Goal: Information Seeking & Learning: Learn about a topic

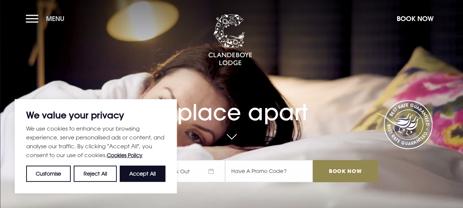
click at [29, 15] on button "Menu" at bounding box center [47, 19] width 42 height 16
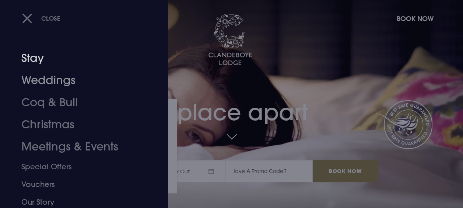
click at [42, 75] on link "Weddings" at bounding box center [78, 80] width 115 height 22
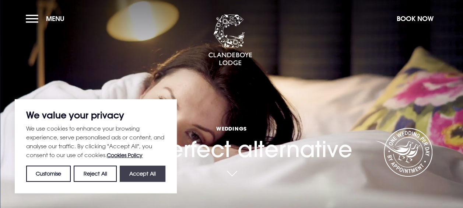
click at [142, 171] on button "Accept All" at bounding box center [143, 173] width 46 height 16
checkbox input "true"
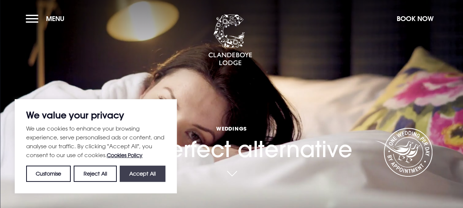
checkbox input "true"
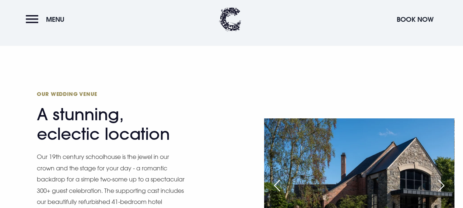
scroll to position [697, 0]
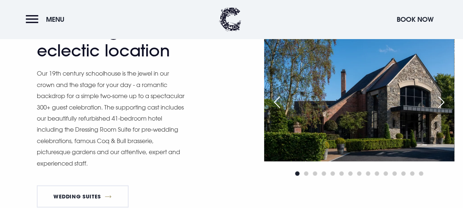
click at [441, 99] on div "Next slide" at bounding box center [441, 102] width 18 height 16
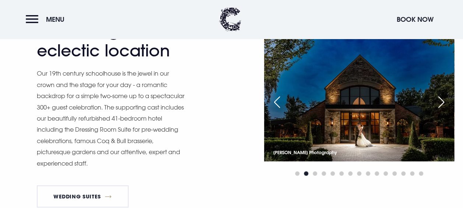
click at [441, 99] on div "Next slide" at bounding box center [441, 102] width 18 height 16
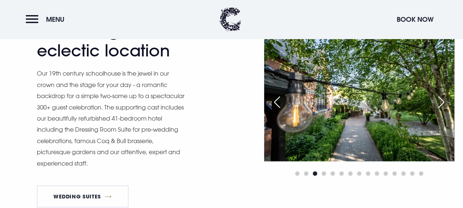
click at [441, 99] on div "Next slide" at bounding box center [441, 102] width 18 height 16
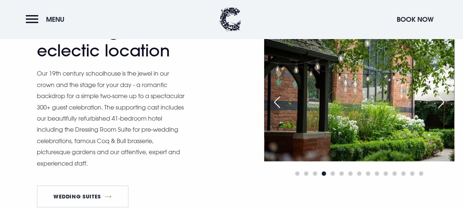
click at [441, 99] on div "Next slide" at bounding box center [441, 102] width 18 height 16
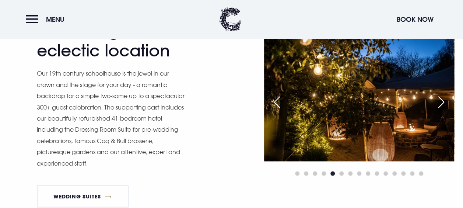
click at [441, 99] on div "Next slide" at bounding box center [441, 102] width 18 height 16
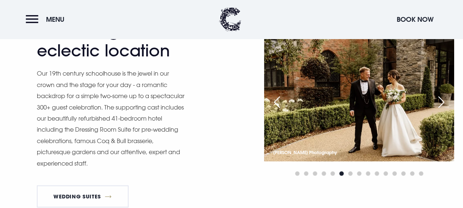
click at [441, 99] on div "Next slide" at bounding box center [441, 102] width 18 height 16
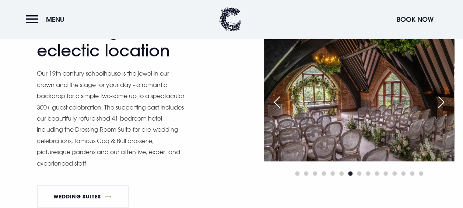
click at [441, 99] on div "Next slide" at bounding box center [441, 102] width 18 height 16
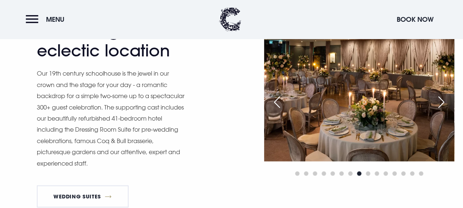
click at [283, 99] on div "Previous slide" at bounding box center [277, 102] width 18 height 16
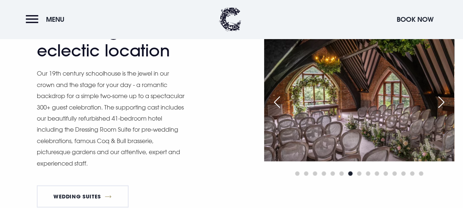
click at [444, 100] on div "Next slide" at bounding box center [441, 102] width 18 height 16
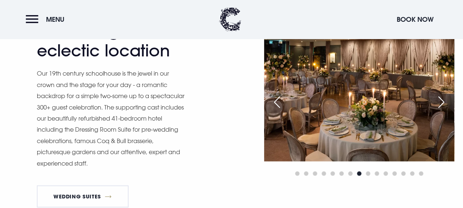
click at [444, 100] on div "Next slide" at bounding box center [441, 102] width 18 height 16
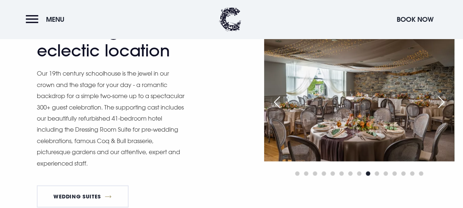
click at [444, 100] on div "Next slide" at bounding box center [441, 102] width 18 height 16
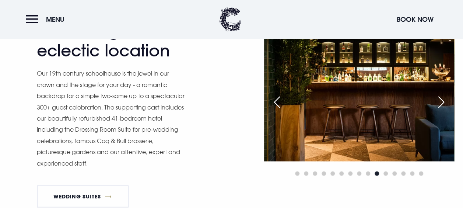
click at [444, 100] on div "Next slide" at bounding box center [441, 102] width 18 height 16
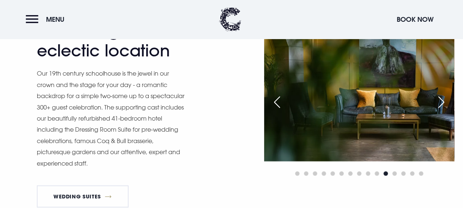
click at [444, 100] on div "Next slide" at bounding box center [441, 102] width 18 height 16
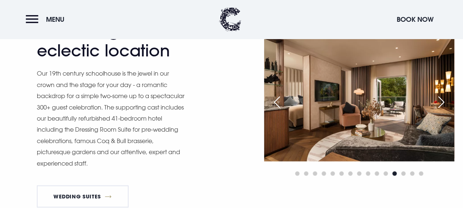
click at [444, 100] on div "Next slide" at bounding box center [441, 102] width 18 height 16
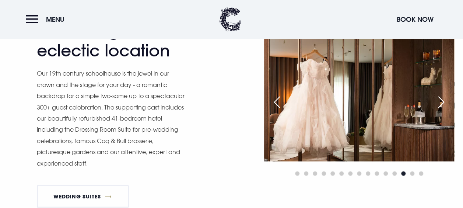
click at [444, 100] on div "Next slide" at bounding box center [441, 102] width 18 height 16
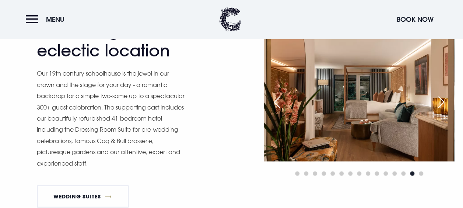
click at [444, 100] on div "Next slide" at bounding box center [441, 102] width 18 height 16
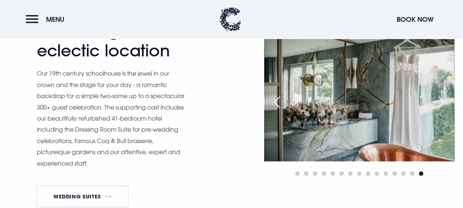
click at [444, 100] on div "Next slide" at bounding box center [441, 102] width 18 height 16
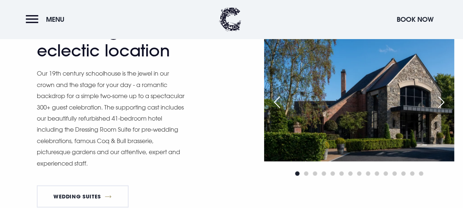
click at [444, 100] on div "Next slide" at bounding box center [441, 102] width 18 height 16
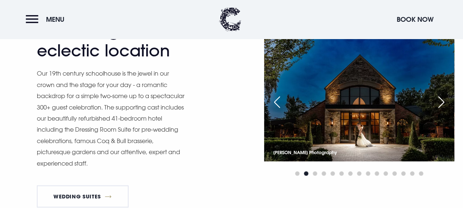
click at [444, 100] on div "Next slide" at bounding box center [441, 102] width 18 height 16
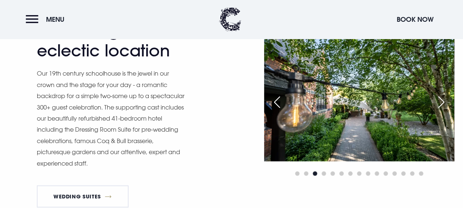
click at [444, 100] on div "Next slide" at bounding box center [441, 102] width 18 height 16
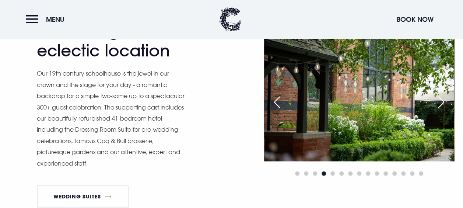
click at [444, 100] on div "Next slide" at bounding box center [441, 102] width 18 height 16
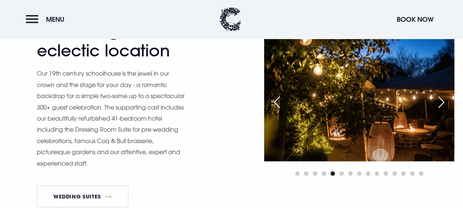
click at [444, 100] on div "Next slide" at bounding box center [441, 102] width 18 height 16
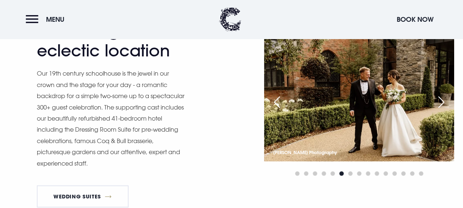
click at [444, 100] on div "Next slide" at bounding box center [441, 102] width 18 height 16
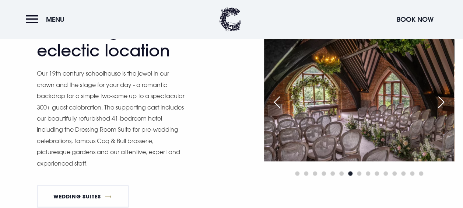
click at [444, 100] on div "Next slide" at bounding box center [441, 102] width 18 height 16
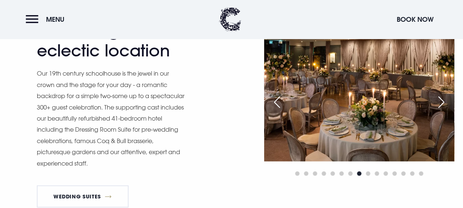
click at [444, 100] on div "Next slide" at bounding box center [441, 102] width 18 height 16
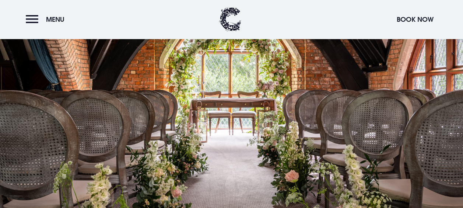
scroll to position [488, 0]
